Goal: Task Accomplishment & Management: Use online tool/utility

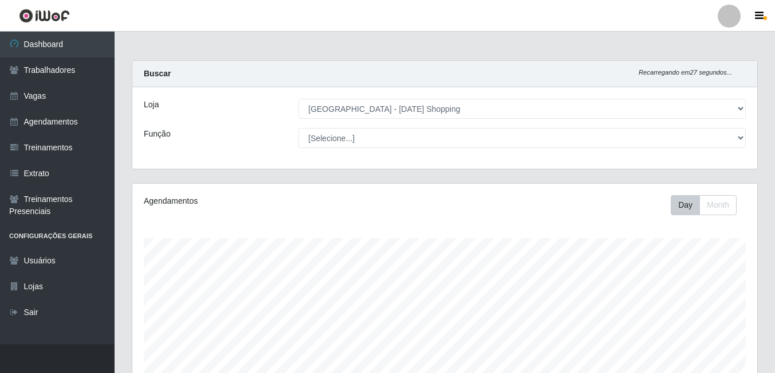
select select "471"
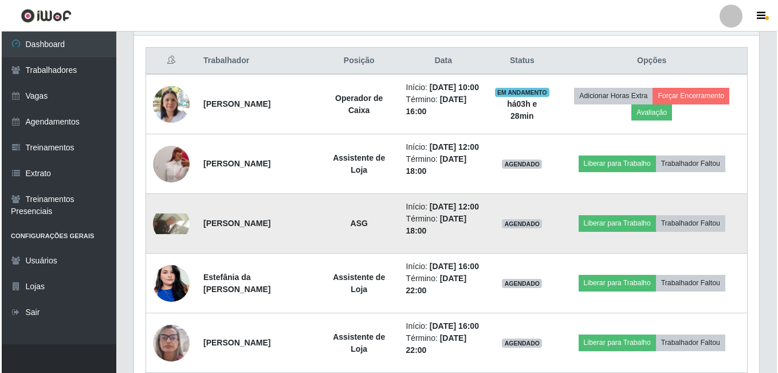
scroll to position [238, 625]
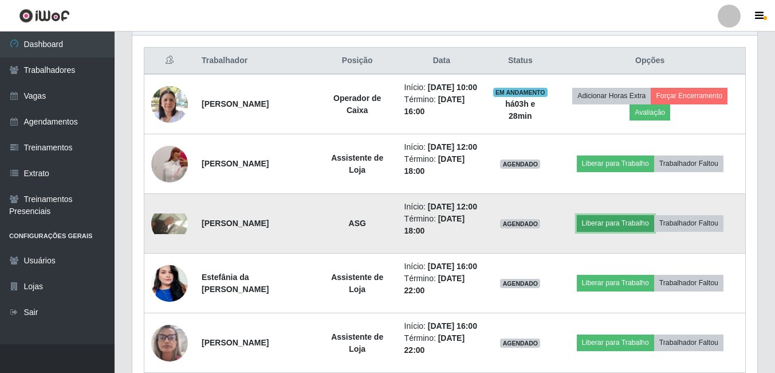
click at [629, 231] on button "Liberar para Trabalho" at bounding box center [615, 223] width 77 height 16
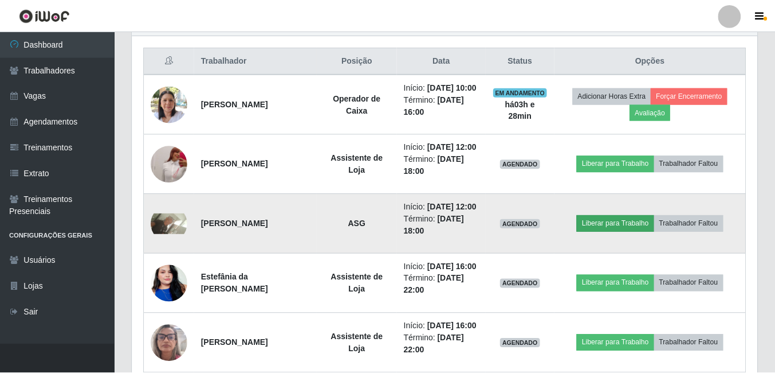
scroll to position [238, 620]
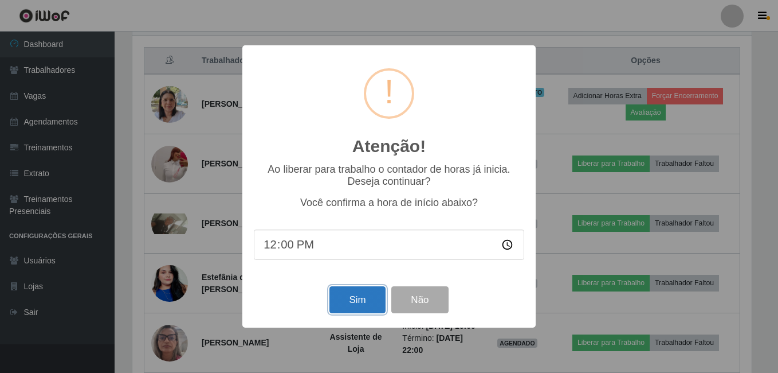
click at [355, 304] on button "Sim" at bounding box center [358, 299] width 56 height 27
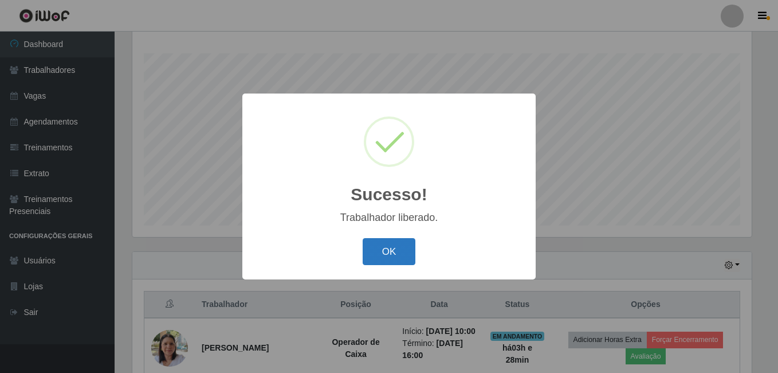
click at [409, 256] on button "OK" at bounding box center [389, 251] width 53 height 27
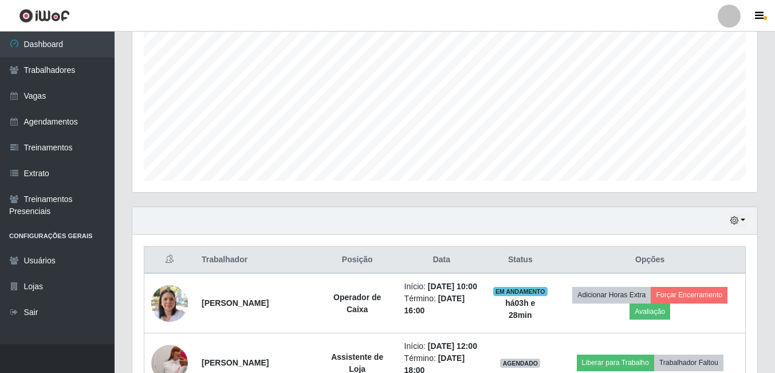
scroll to position [356, 0]
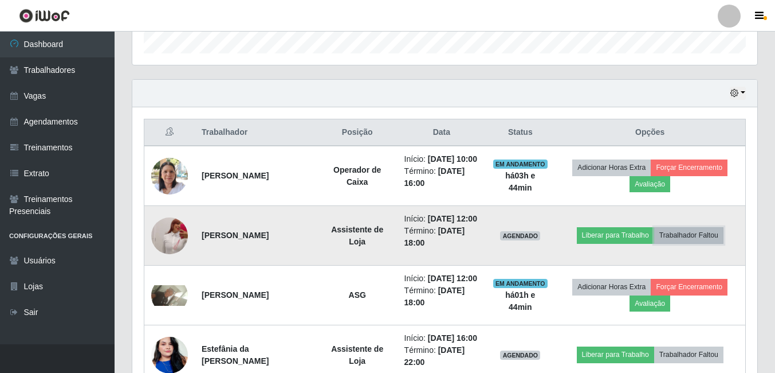
click at [705, 243] on button "Trabalhador Faltou" at bounding box center [688, 235] width 69 height 16
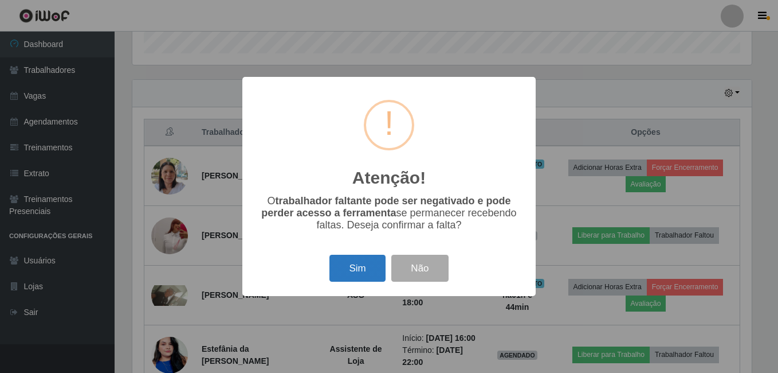
click at [356, 273] on button "Sim" at bounding box center [358, 267] width 56 height 27
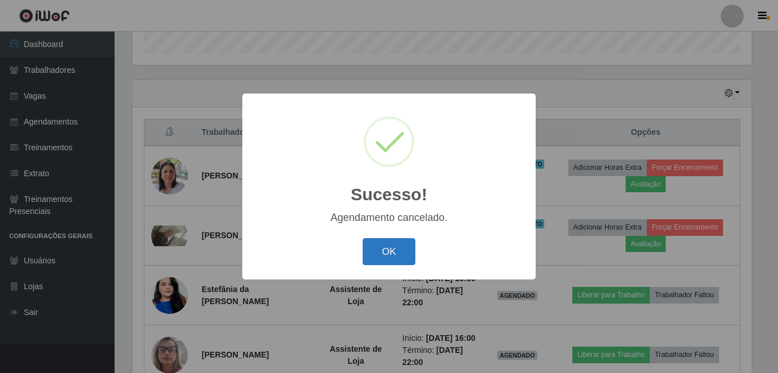
click at [411, 241] on button "OK" at bounding box center [389, 251] width 53 height 27
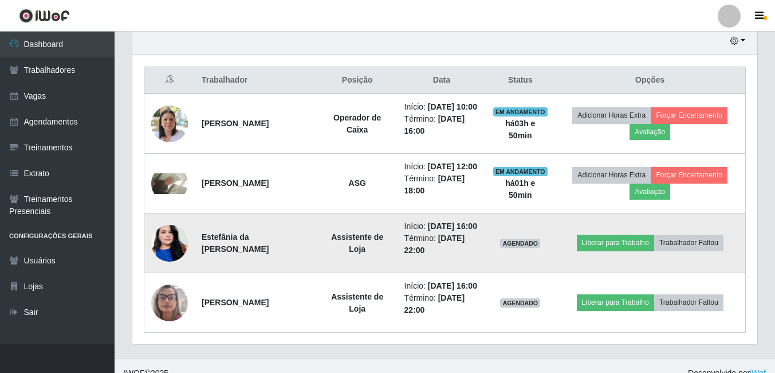
scroll to position [471, 0]
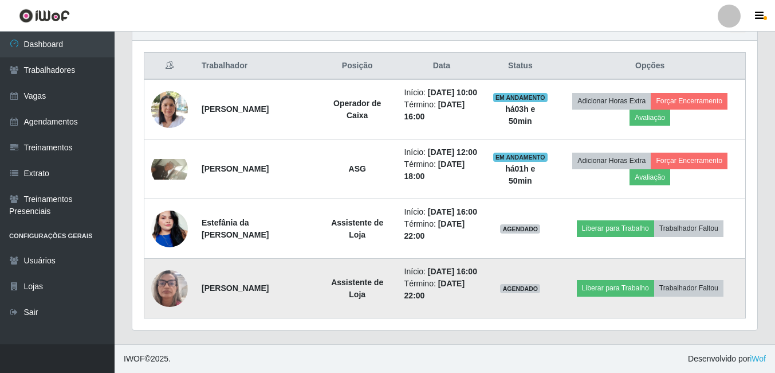
click at [166, 283] on img at bounding box center [169, 288] width 37 height 49
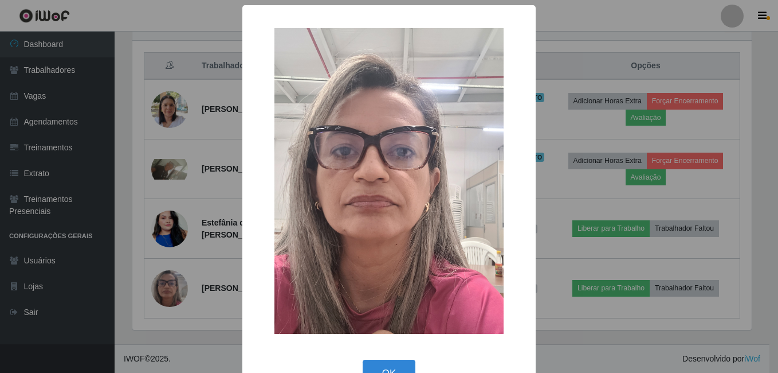
click at [195, 310] on div "× OK Cancel" at bounding box center [389, 186] width 778 height 373
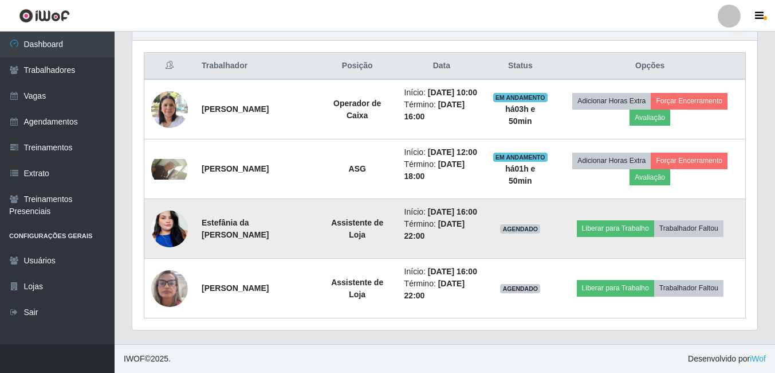
scroll to position [238, 625]
click at [164, 220] on img at bounding box center [169, 228] width 37 height 65
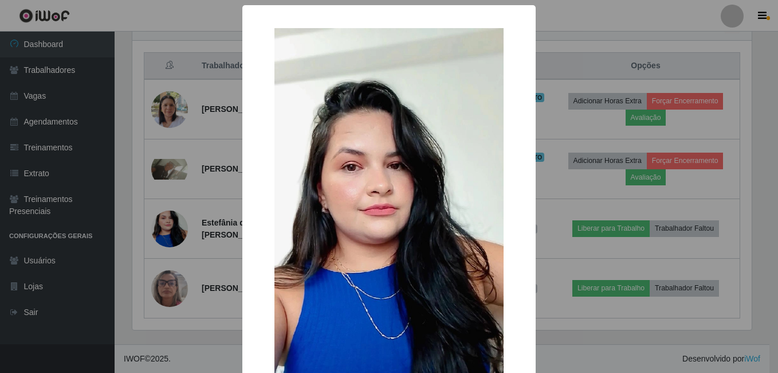
click at [232, 285] on div "× OK Cancel" at bounding box center [389, 186] width 778 height 373
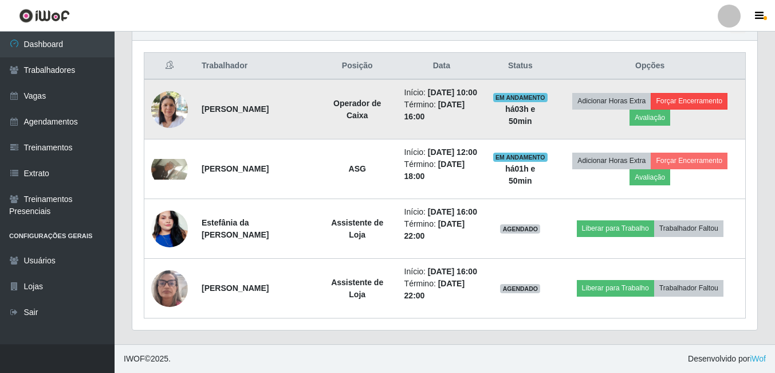
scroll to position [356, 0]
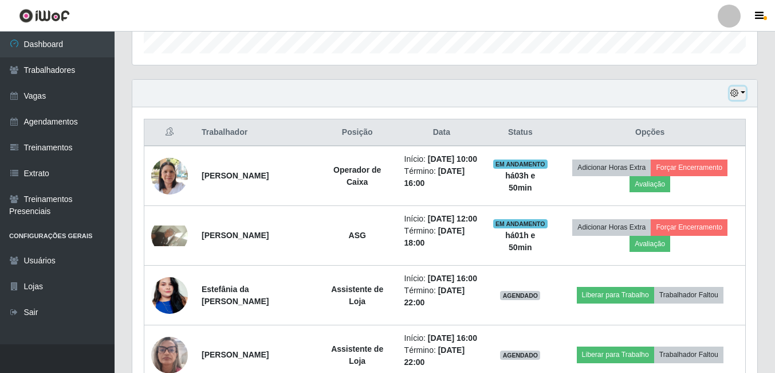
click at [744, 93] on button "button" at bounding box center [738, 93] width 16 height 13
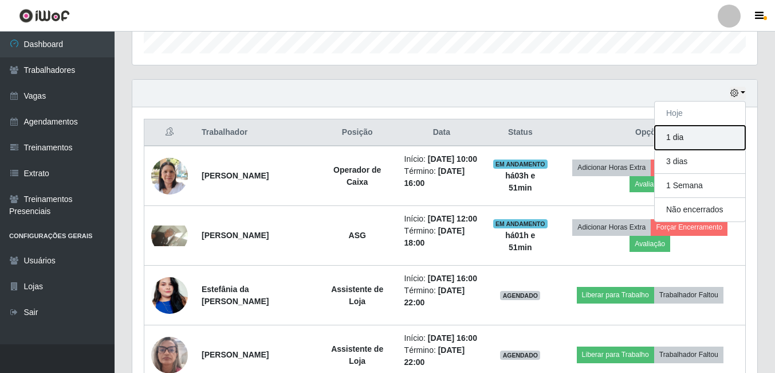
click at [679, 140] on button "1 dia" at bounding box center [700, 138] width 91 height 24
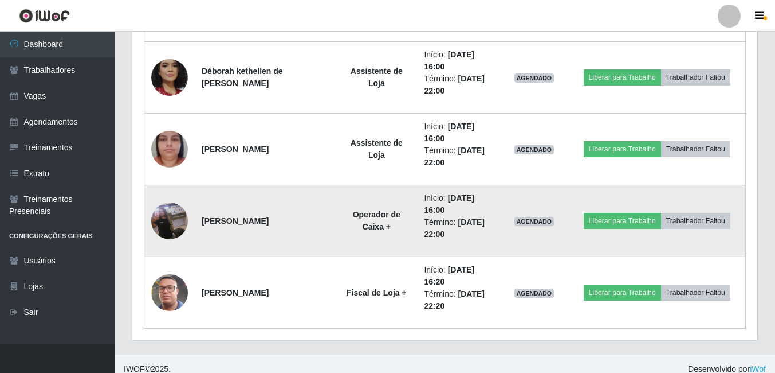
scroll to position [973, 0]
